Goal: Find specific page/section: Find specific page/section

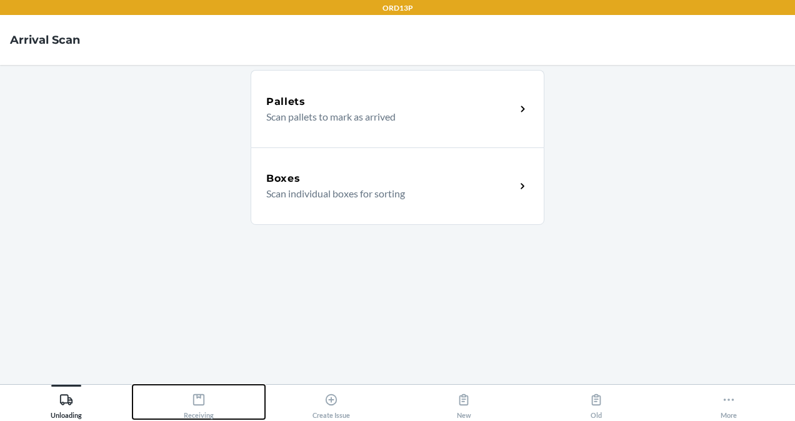
click at [204, 405] on icon at bounding box center [199, 400] width 14 height 14
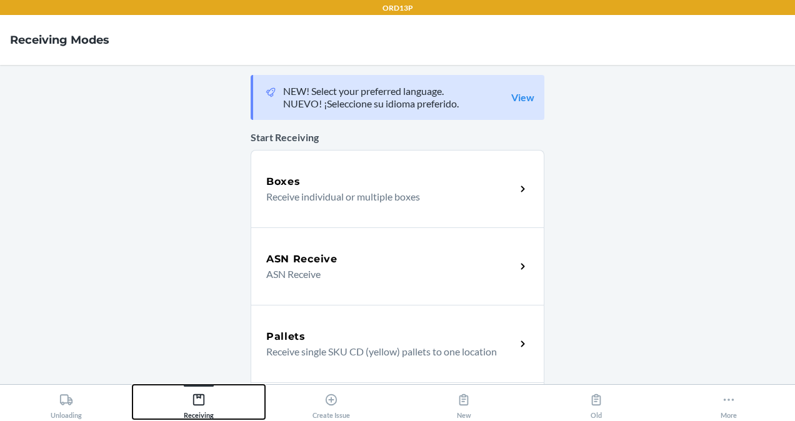
scroll to position [449, 0]
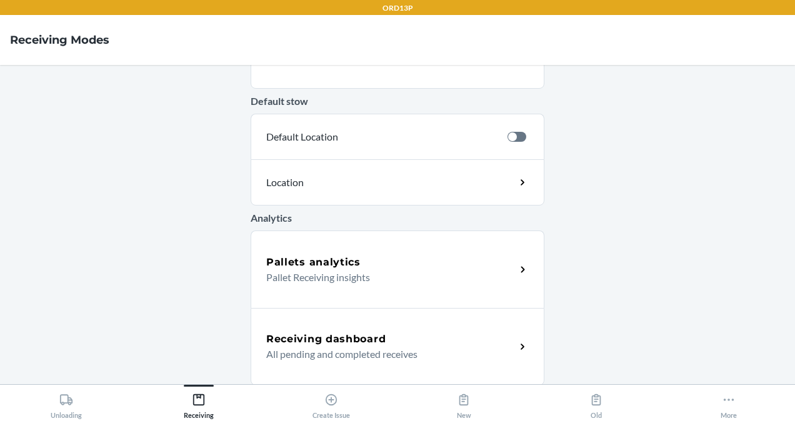
click at [333, 332] on h5 "Receiving dashboard" at bounding box center [325, 339] width 119 height 15
